Goal: Information Seeking & Learning: Learn about a topic

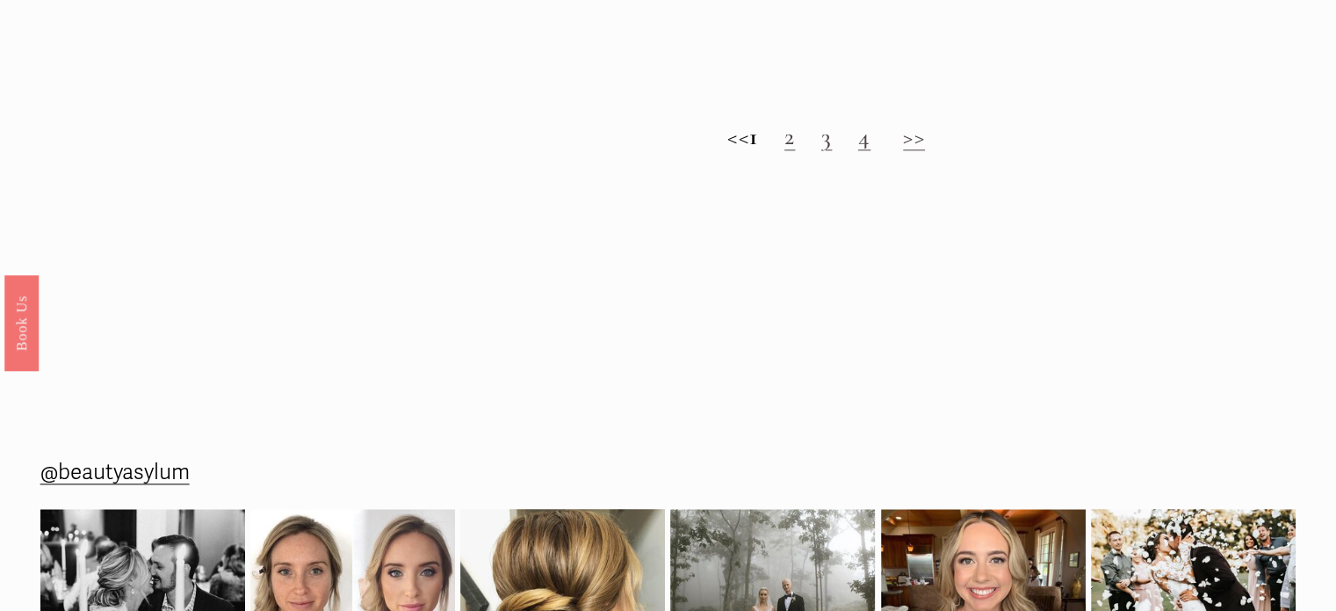
scroll to position [1974, 0]
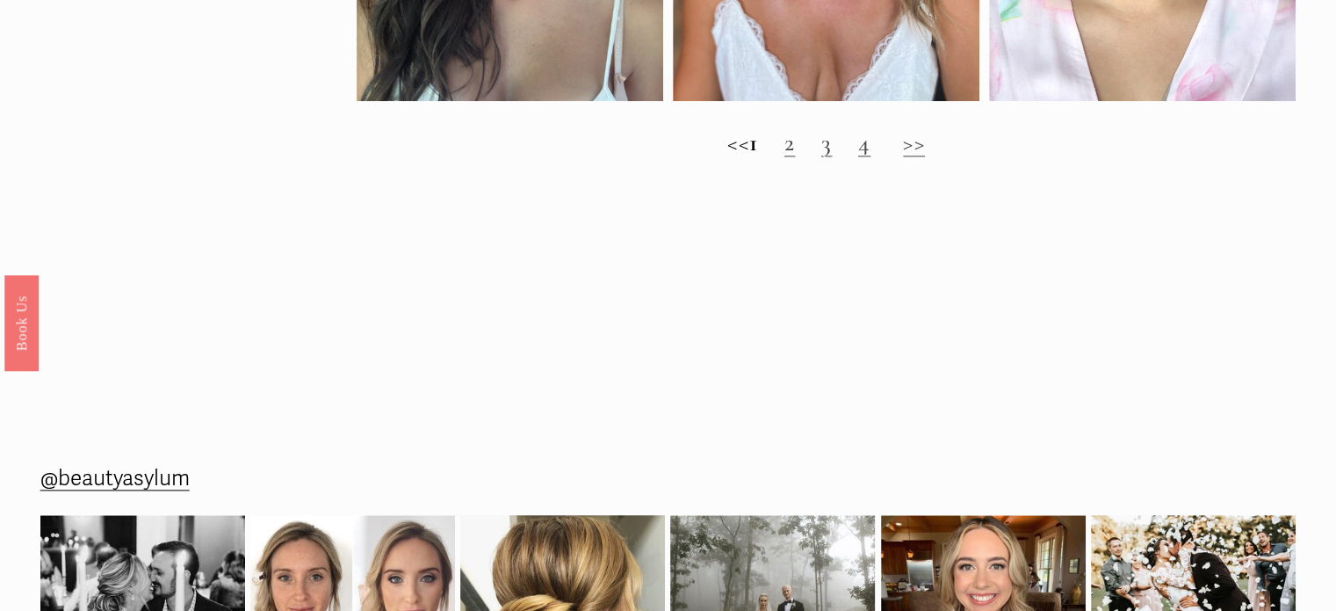
click at [812, 157] on h2 "<< 1 2 3 4 >>" at bounding box center [827, 142] width 940 height 29
click at [795, 157] on link "2" at bounding box center [790, 142] width 11 height 30
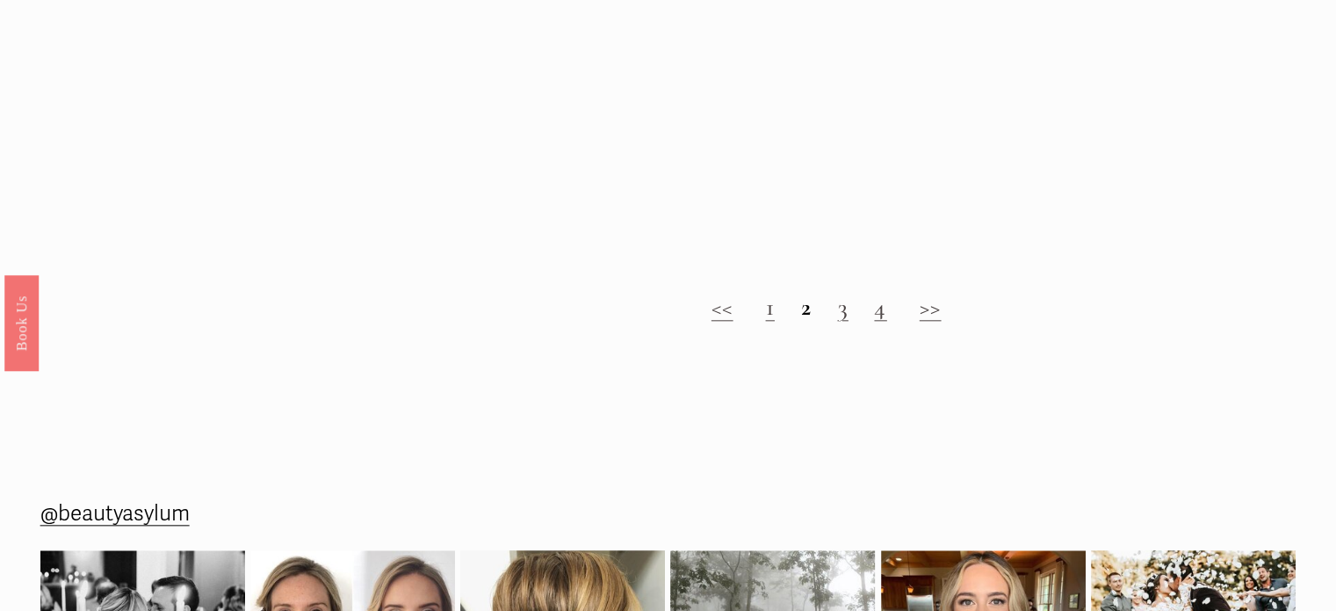
scroll to position [1795, 0]
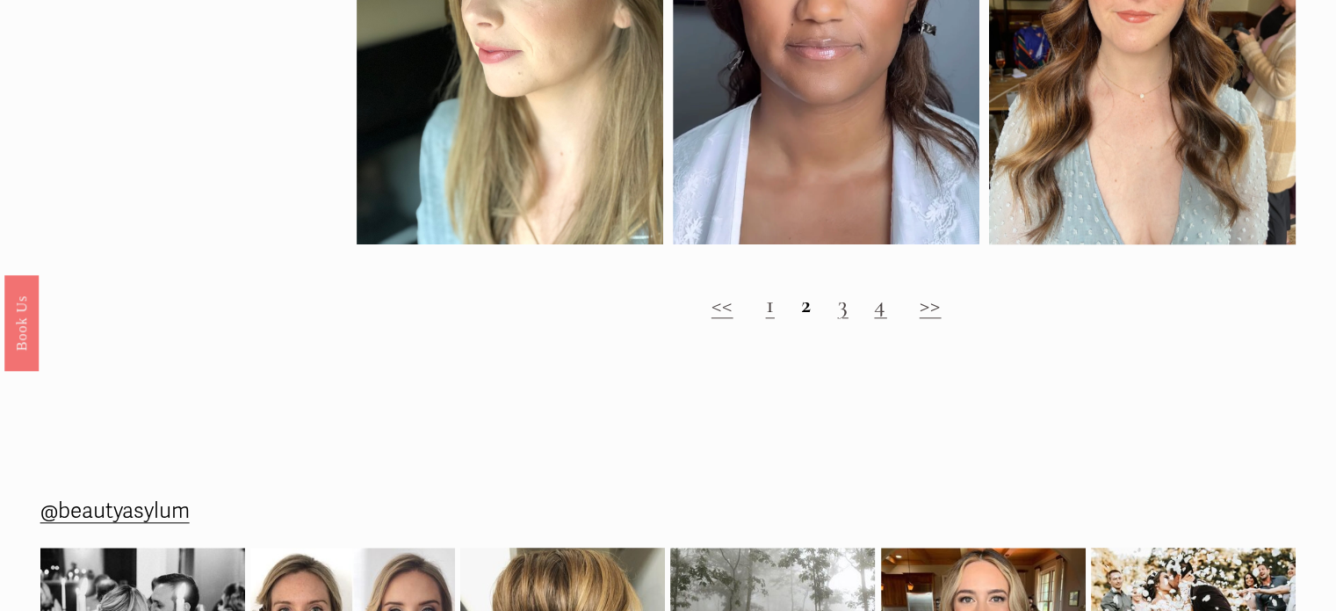
click at [845, 319] on link "3" at bounding box center [842, 304] width 11 height 30
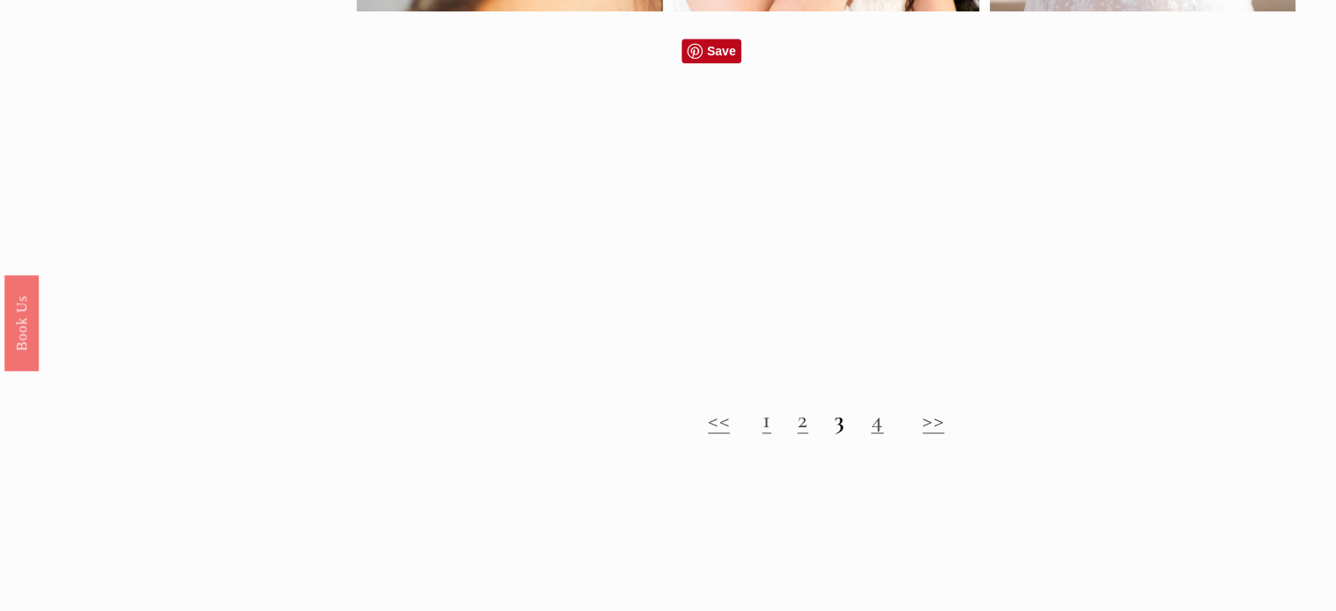
scroll to position [1272, 0]
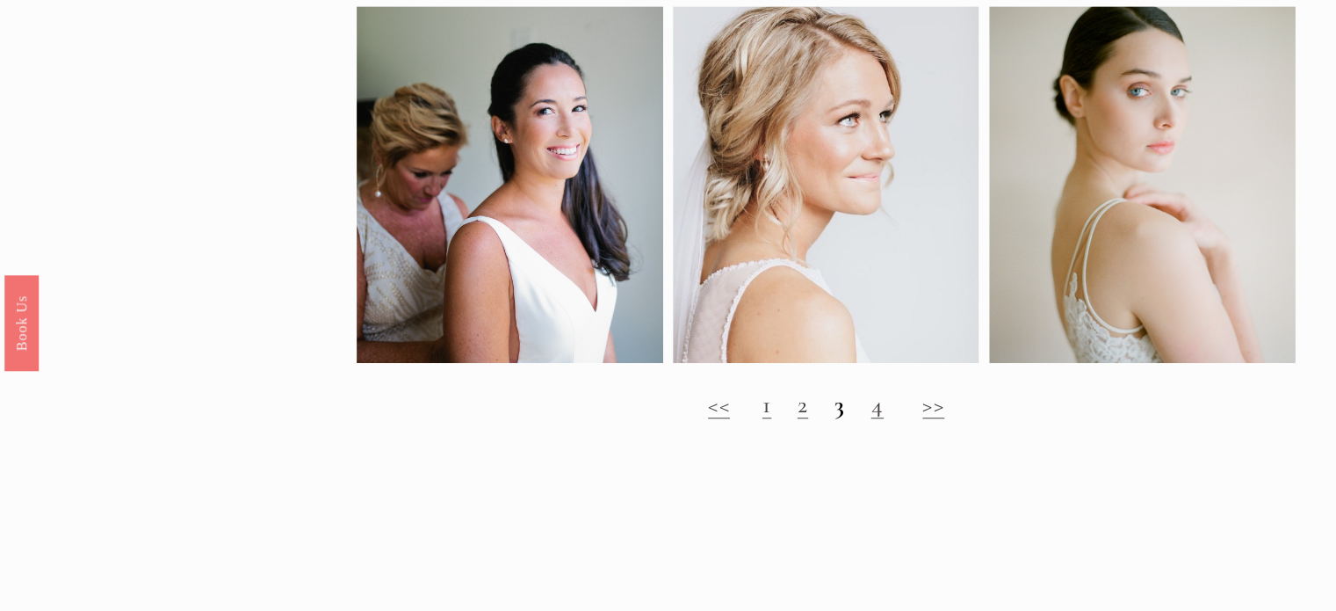
click at [876, 417] on link "4" at bounding box center [877, 404] width 12 height 30
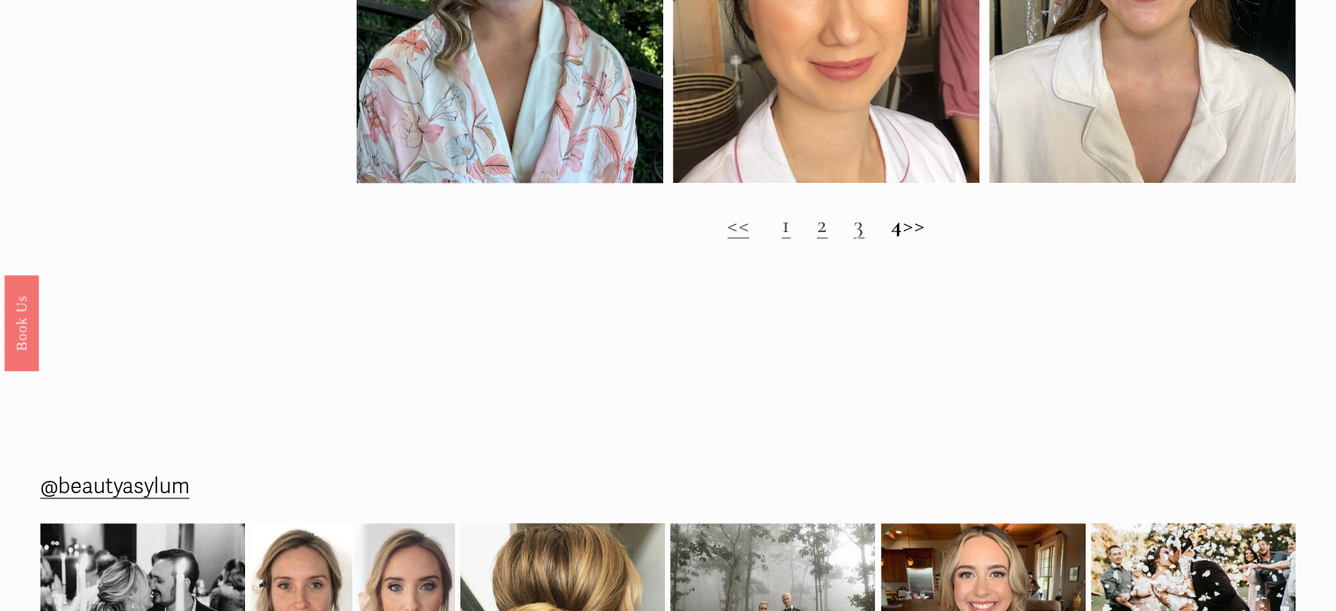
scroll to position [1936, 0]
